Goal: Information Seeking & Learning: Learn about a topic

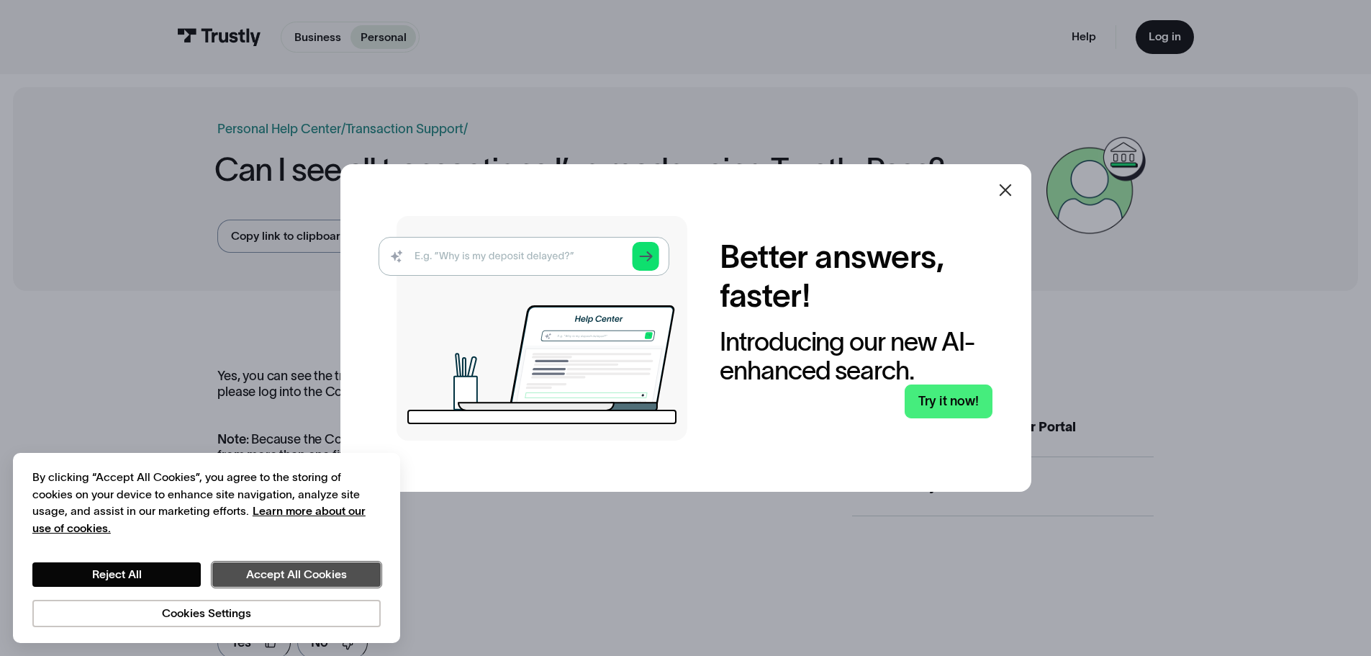
click at [297, 579] on button "Accept All Cookies" at bounding box center [296, 574] width 168 height 24
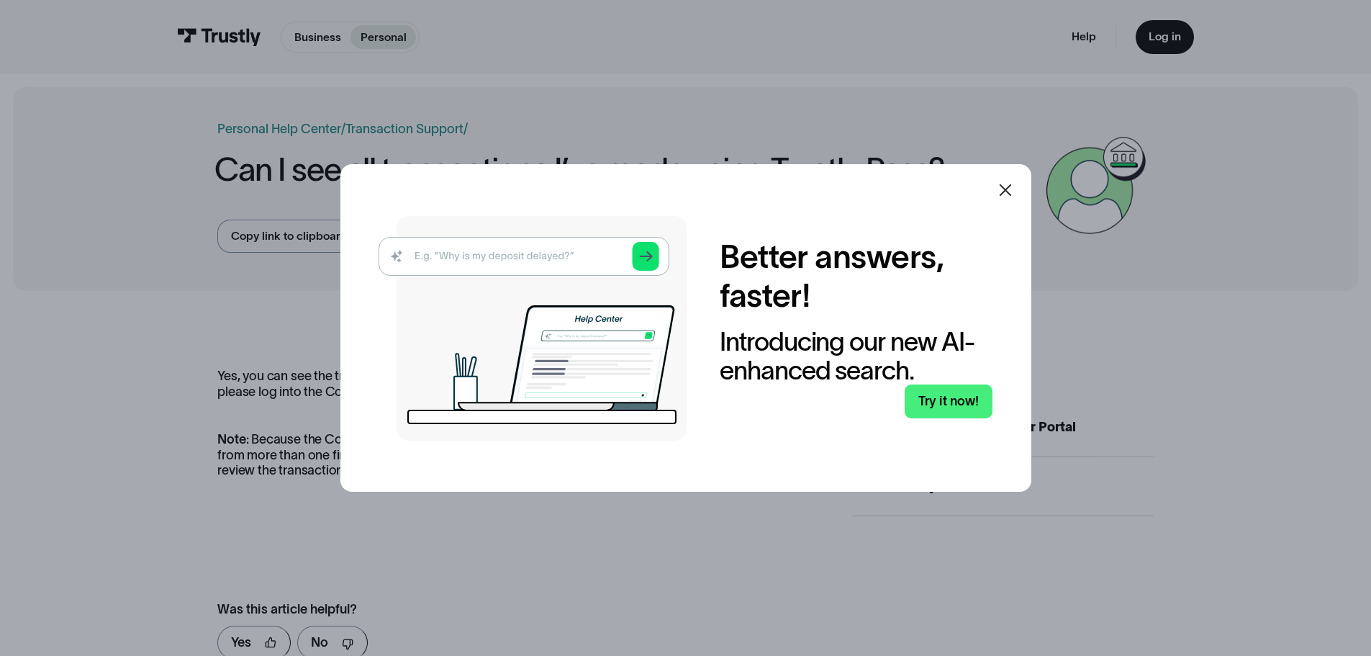
click at [1008, 186] on icon at bounding box center [1005, 190] width 12 height 12
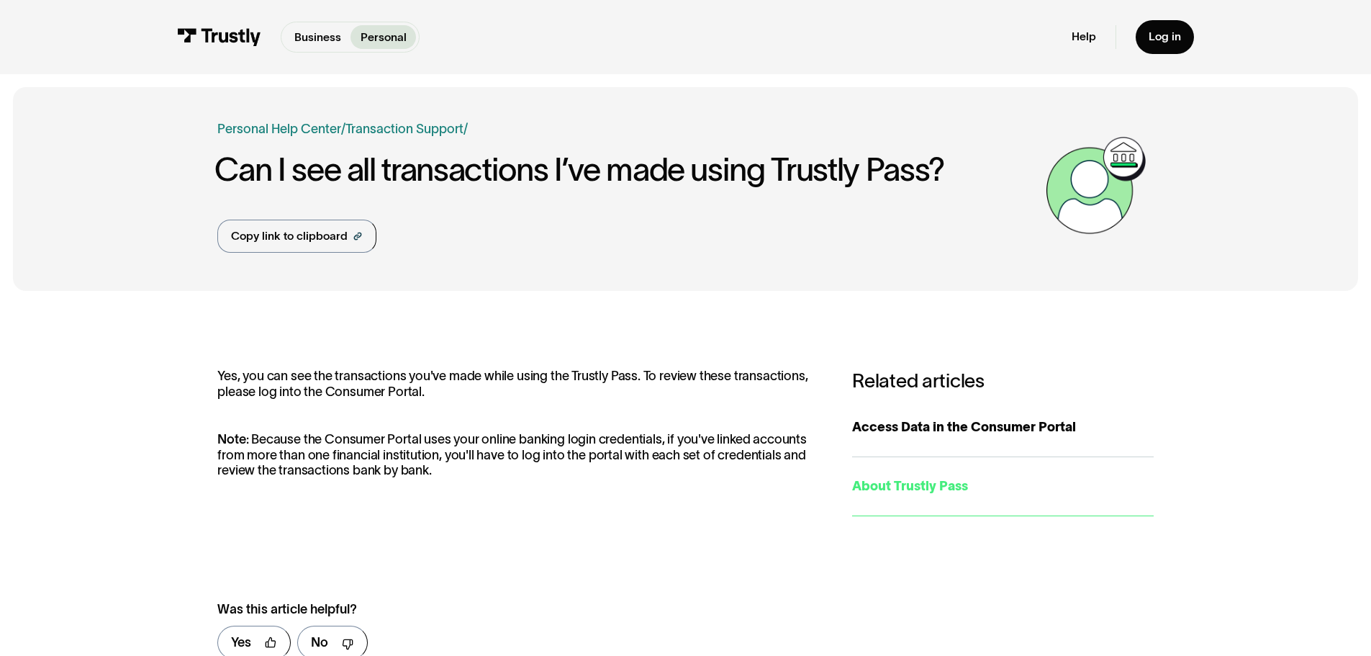
click at [946, 482] on div "About Trustly Pass" at bounding box center [1003, 485] width 302 height 19
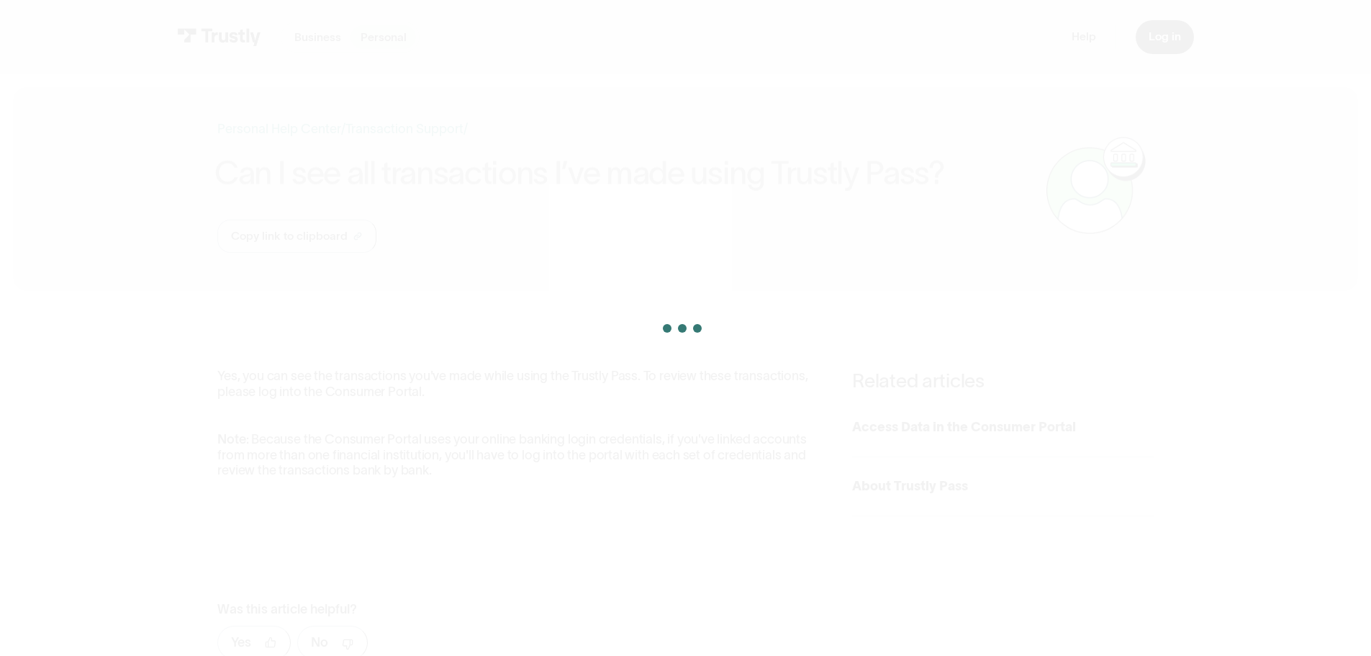
click at [377, 38] on div at bounding box center [685, 328] width 1371 height 656
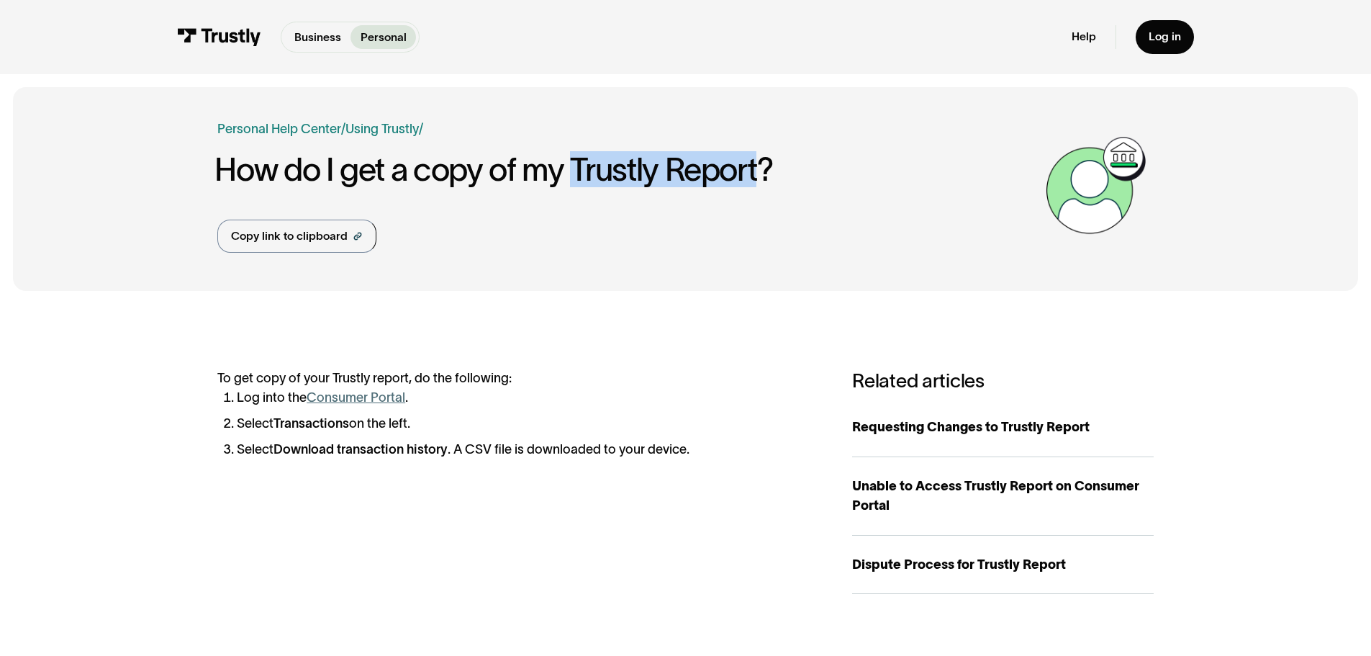
drag, startPoint x: 579, startPoint y: 166, endPoint x: 757, endPoint y: 175, distance: 178.7
click at [757, 175] on h1 "How do I get a copy of my Trustly Report?" at bounding box center [625, 169] width 823 height 35
click at [1091, 42] on link "Help" at bounding box center [1084, 37] width 24 height 14
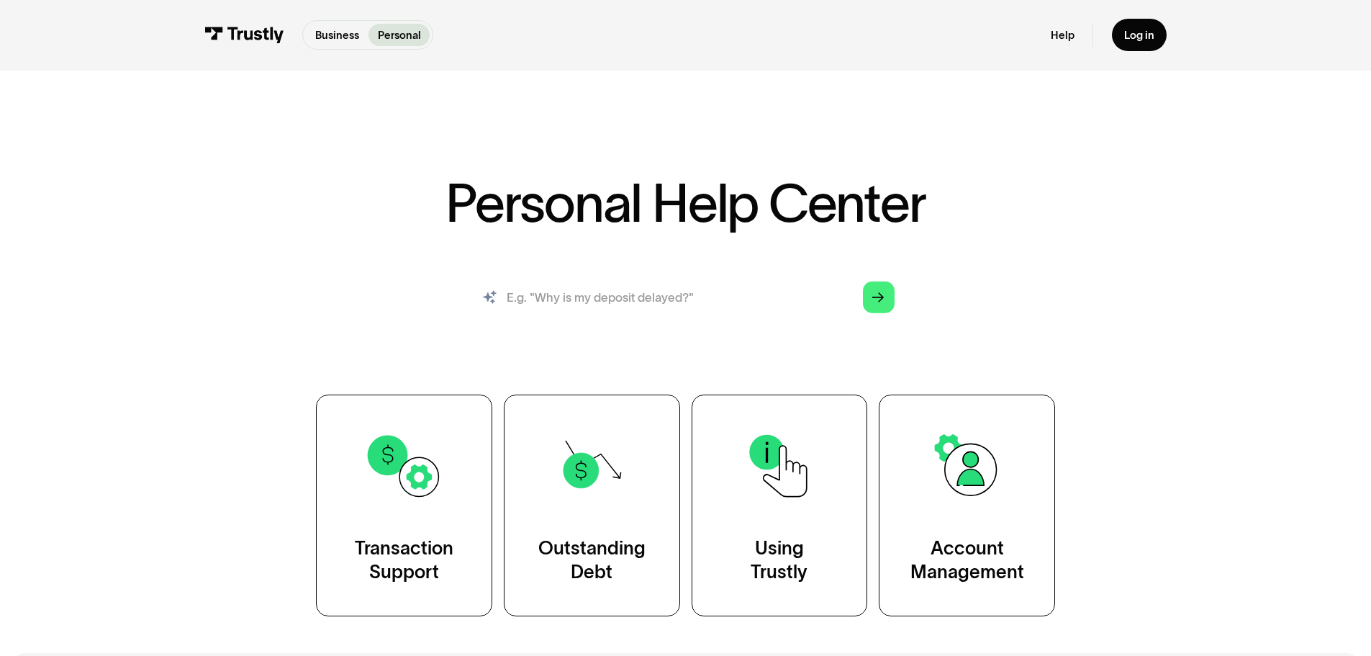
click at [651, 296] on input "search" at bounding box center [685, 297] width 443 height 49
paste input "Trustly Report"
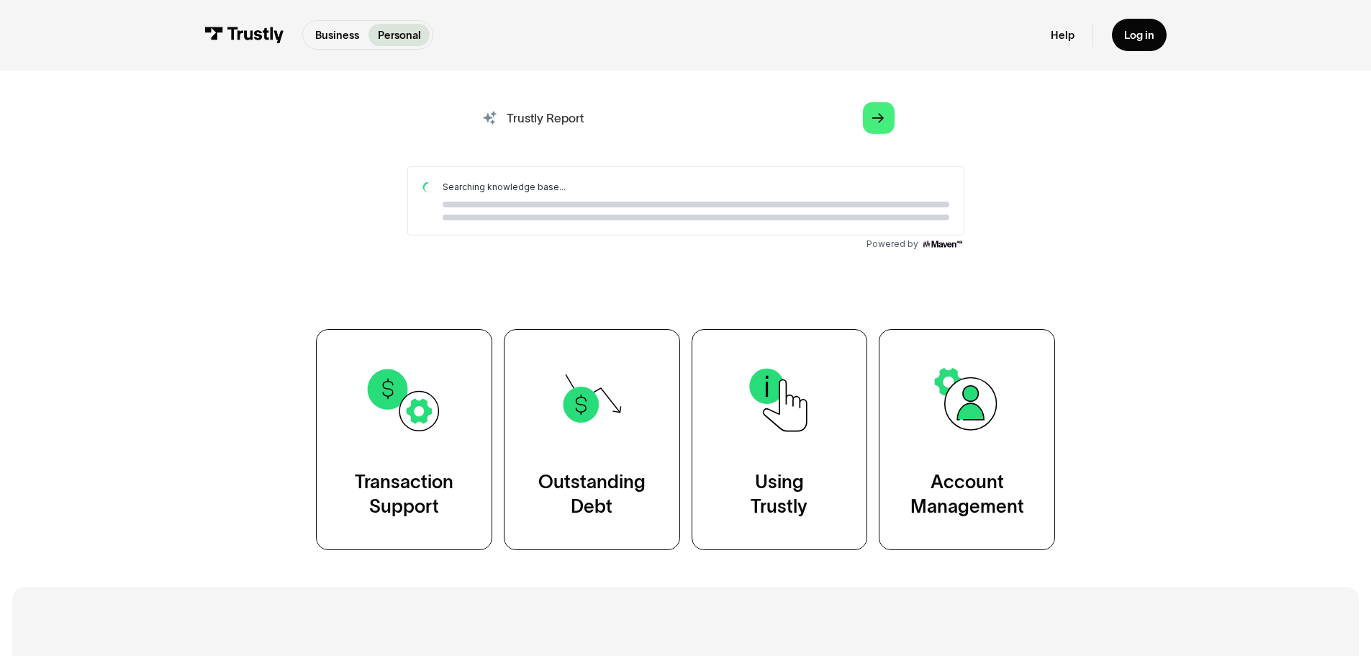
scroll to position [144, 0]
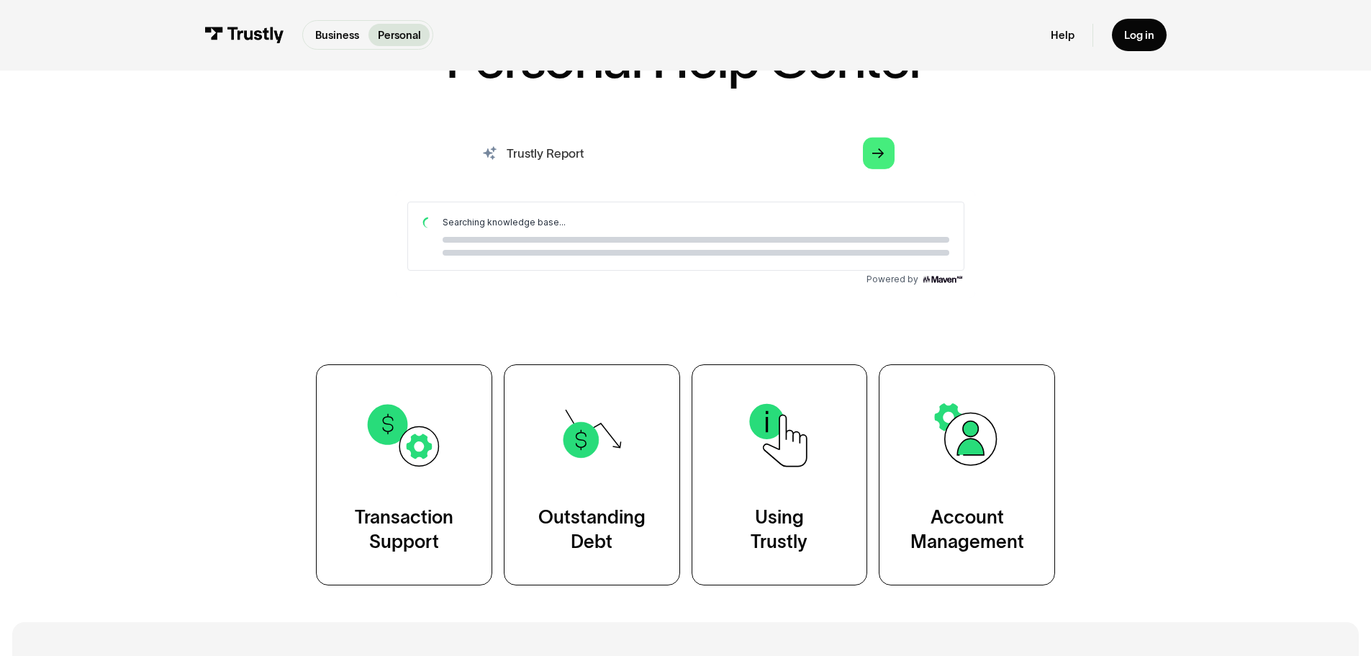
click at [503, 152] on input "Trustly Report" at bounding box center [685, 153] width 443 height 49
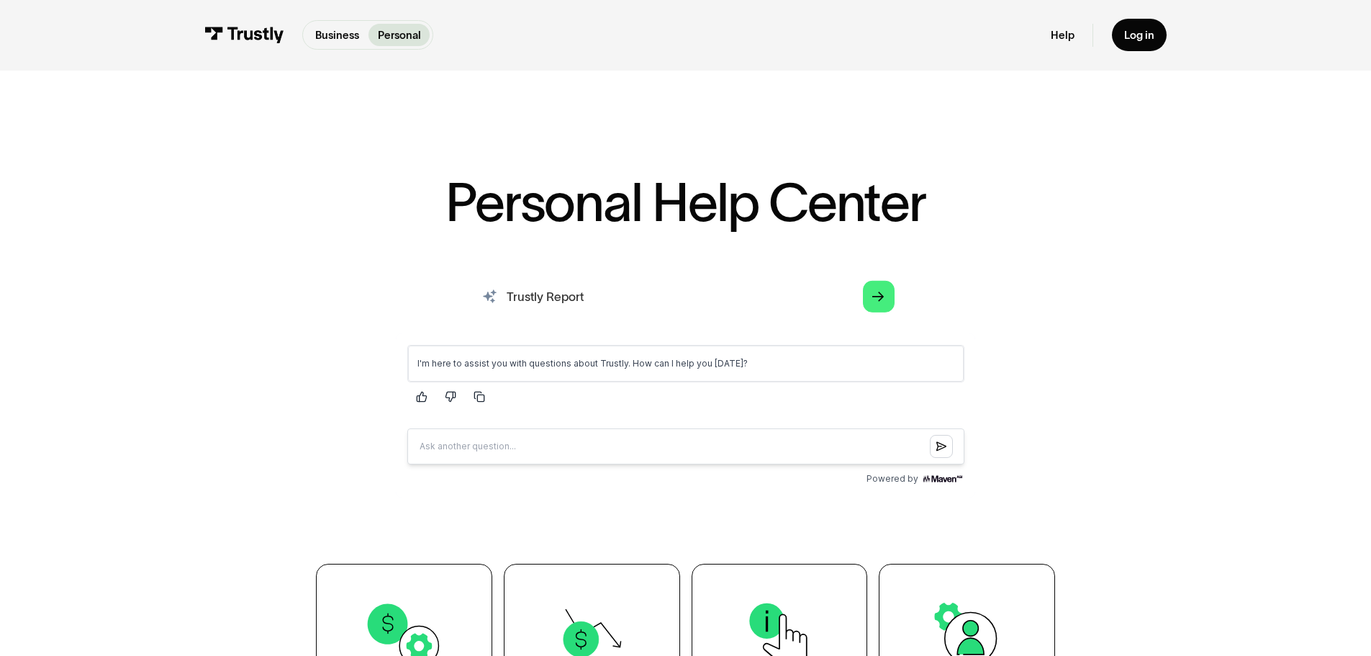
scroll to position [0, 0]
click at [486, 301] on icon "Search" at bounding box center [489, 296] width 15 height 15
drag, startPoint x: 507, startPoint y: 295, endPoint x: 526, endPoint y: 302, distance: 20.0
click at [509, 297] on input "Trustly Report" at bounding box center [685, 297] width 443 height 49
type input "what is in the Trustly Report"
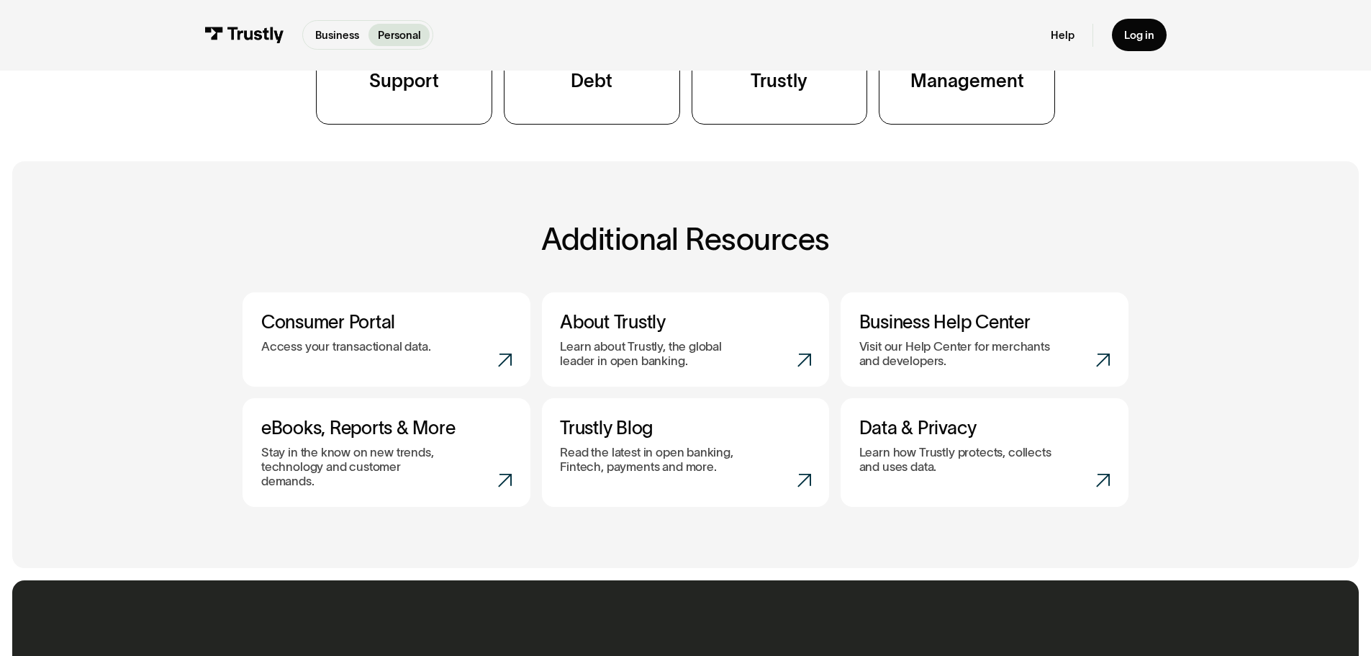
scroll to position [648, 0]
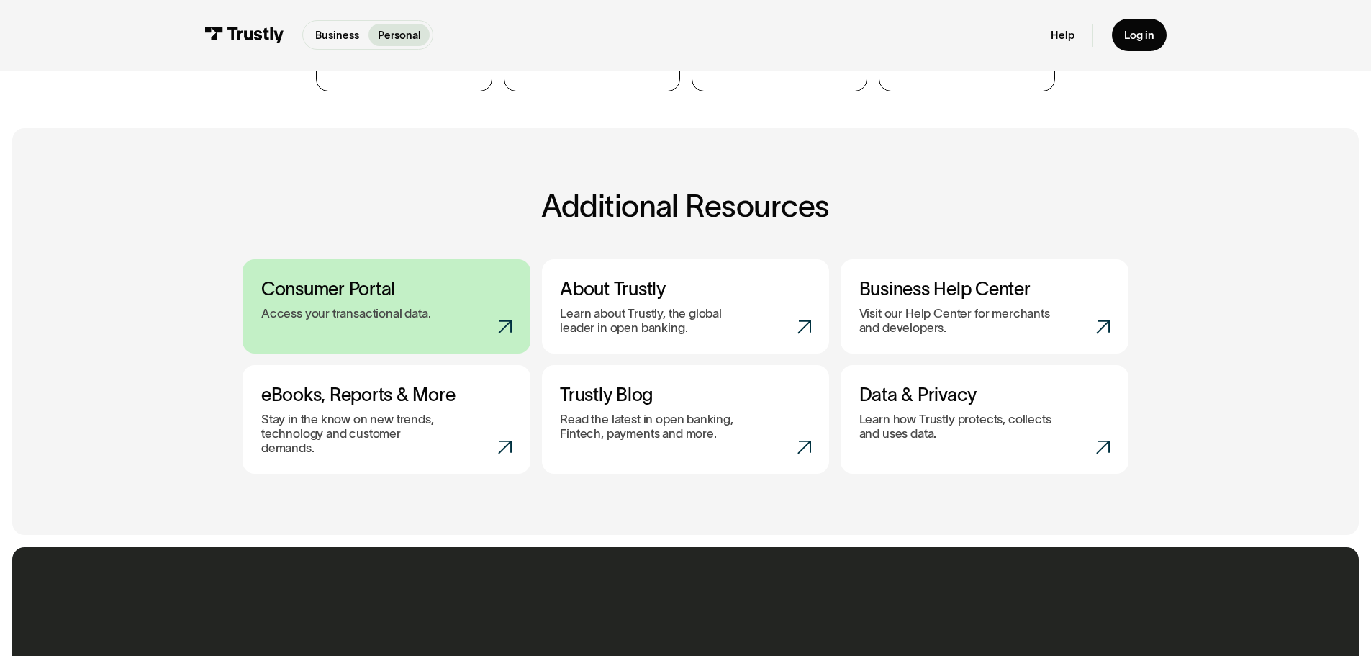
click at [327, 297] on h3 "Consumer Portal" at bounding box center [386, 289] width 251 height 22
